Goal: Use online tool/utility: Use online tool/utility

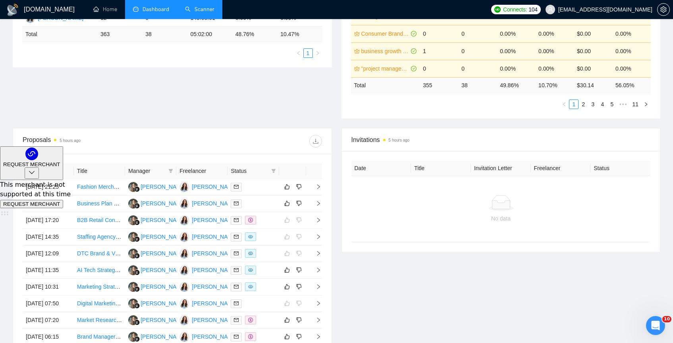
click at [192, 6] on link "Scanner" at bounding box center [199, 9] width 29 height 7
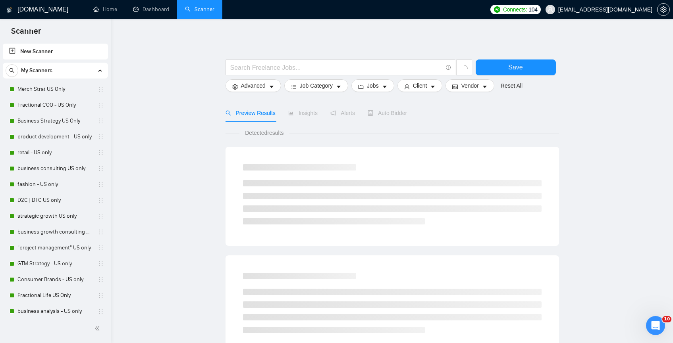
click at [79, 48] on link "New Scanner" at bounding box center [55, 52] width 93 height 16
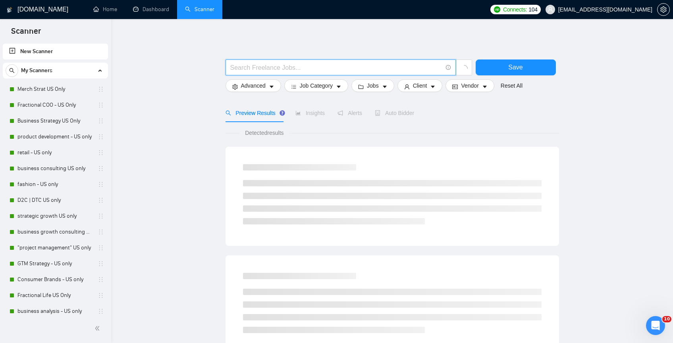
click at [245, 69] on input "text" at bounding box center [336, 68] width 212 height 10
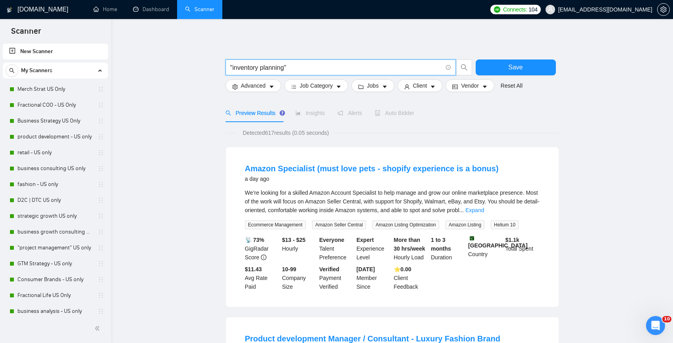
type input ""inventory planning""
